Goal: Transaction & Acquisition: Book appointment/travel/reservation

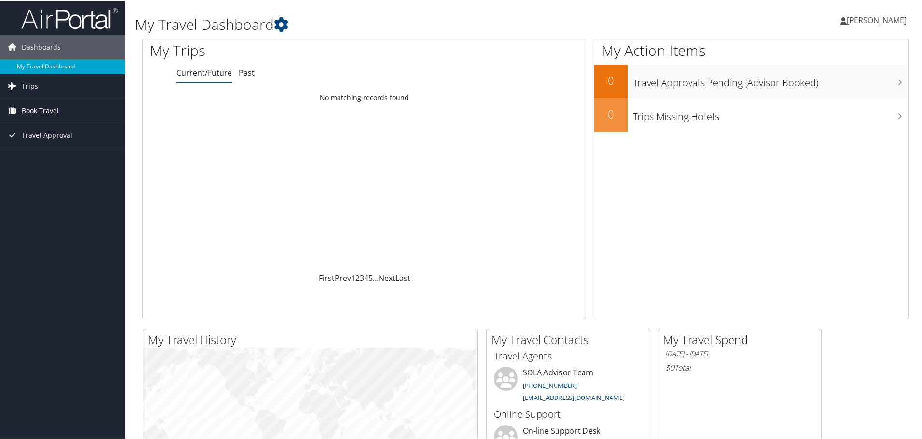
click at [39, 110] on span "Book Travel" at bounding box center [40, 110] width 37 height 24
click at [41, 142] on link "Book/Manage Online Trips" at bounding box center [62, 143] width 125 height 14
click at [860, 21] on span "[PERSON_NAME]" at bounding box center [877, 19] width 60 height 11
click at [806, 153] on link "Sign Out" at bounding box center [851, 157] width 108 height 16
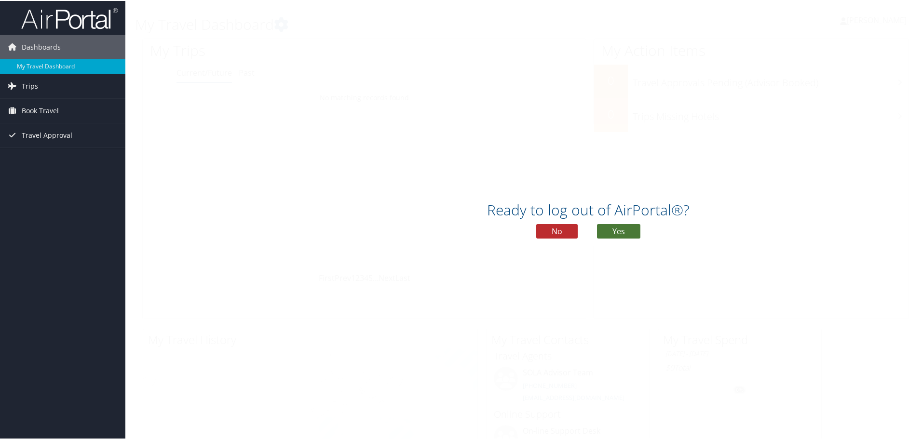
click at [609, 231] on button "Yes" at bounding box center [618, 230] width 43 height 14
